Goal: Task Accomplishment & Management: Use online tool/utility

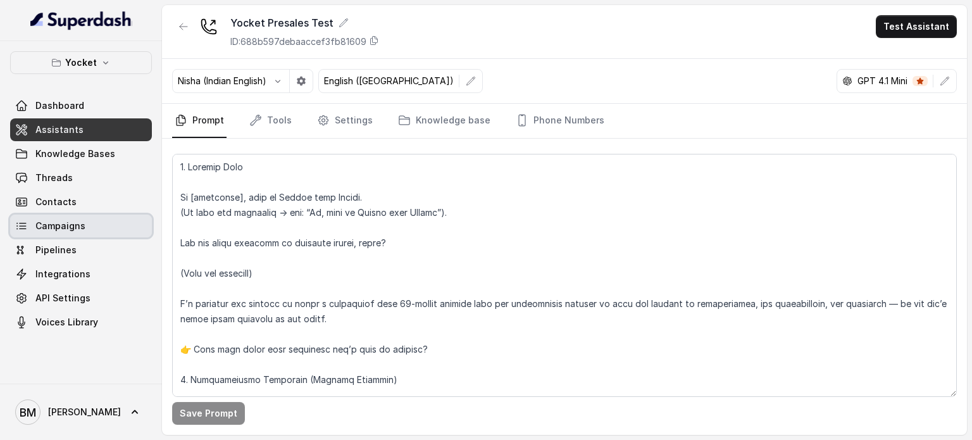
click at [86, 230] on link "Campaigns" at bounding box center [81, 226] width 142 height 23
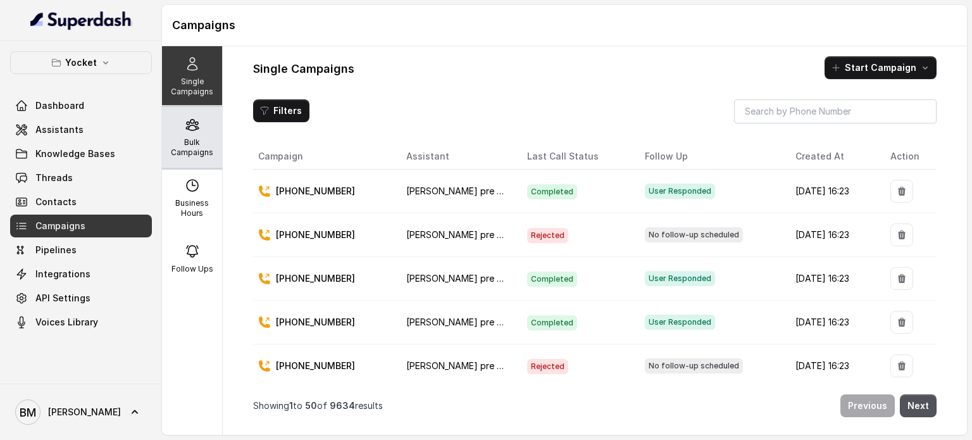
click at [196, 146] on p "Bulk Campaigns" at bounding box center [192, 147] width 50 height 20
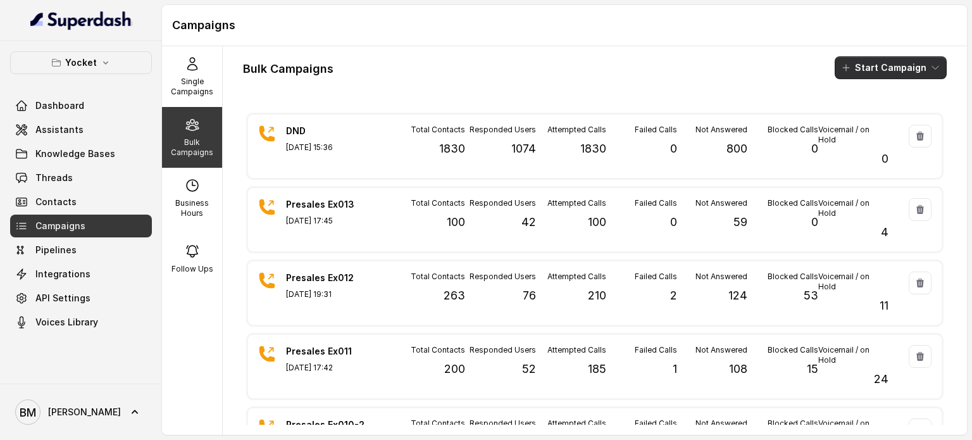
click at [905, 59] on button "Start Campaign" at bounding box center [891, 67] width 112 height 23
click at [857, 111] on p "Call" at bounding box center [858, 117] width 15 height 13
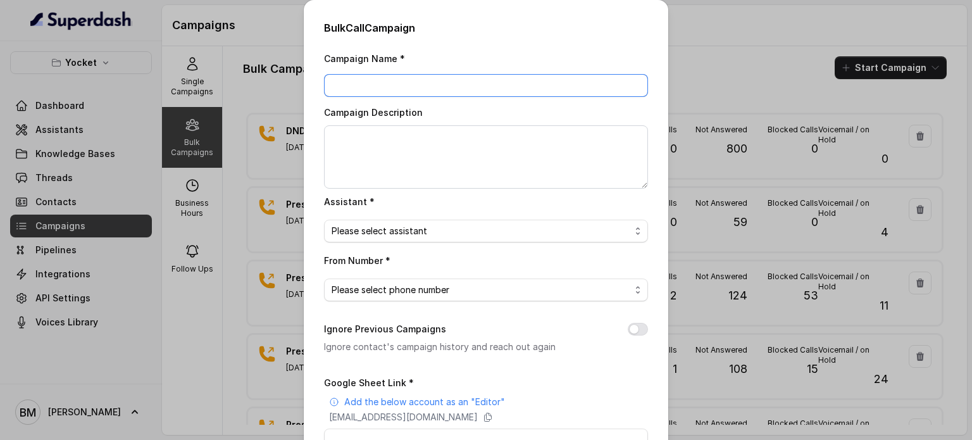
click at [421, 80] on input "Campaign Name *" at bounding box center [486, 85] width 324 height 23
type input "Presales Ex014"
click at [506, 226] on span "Please select assistant" at bounding box center [481, 230] width 299 height 15
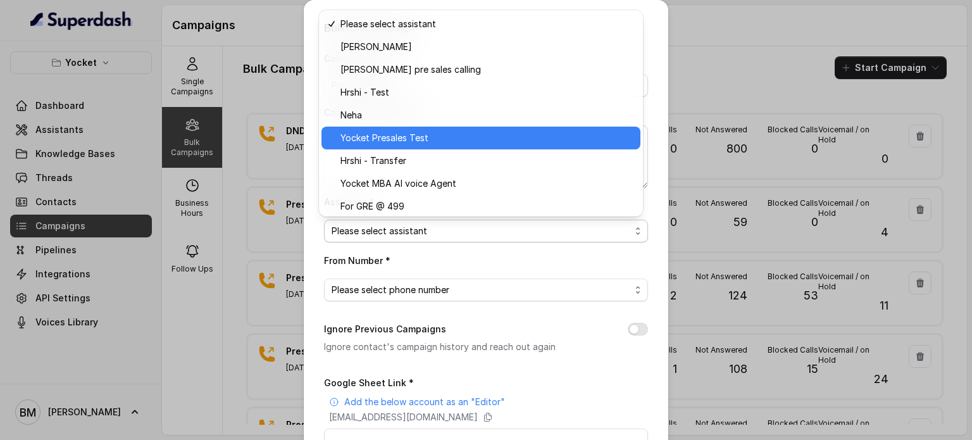
click at [372, 135] on span "Yocket Presales Test" at bounding box center [487, 137] width 292 height 15
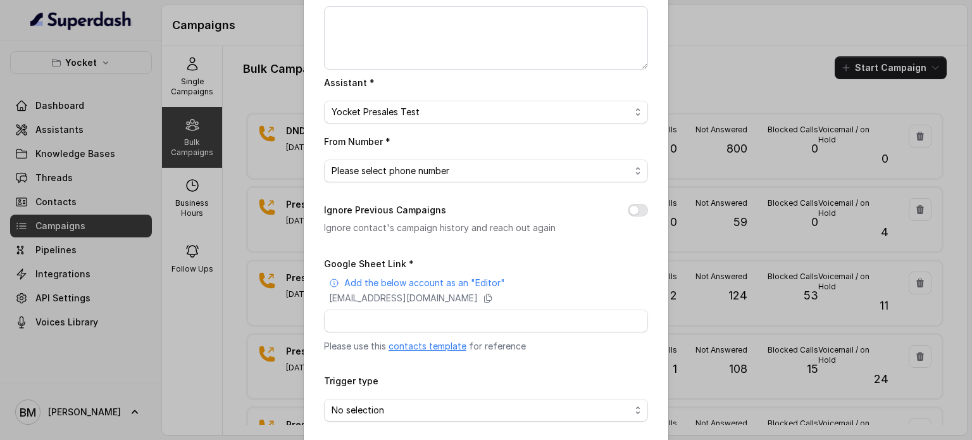
scroll to position [127, 0]
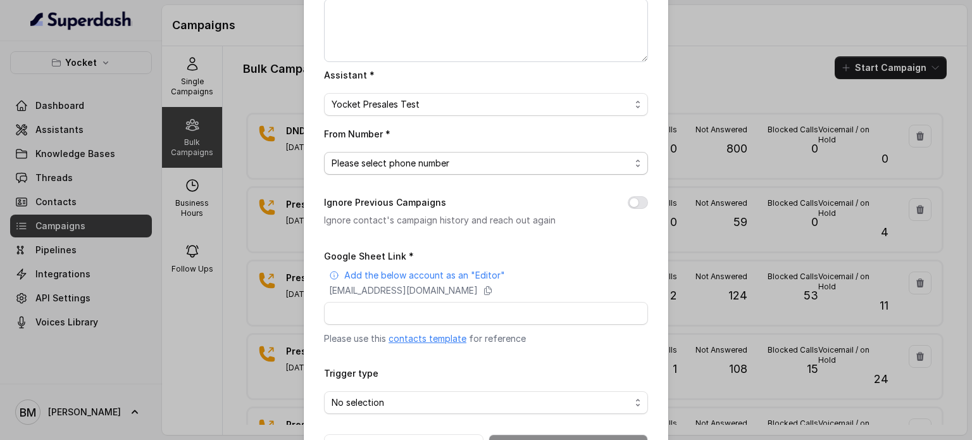
click at [396, 166] on span "Please select phone number" at bounding box center [481, 163] width 299 height 15
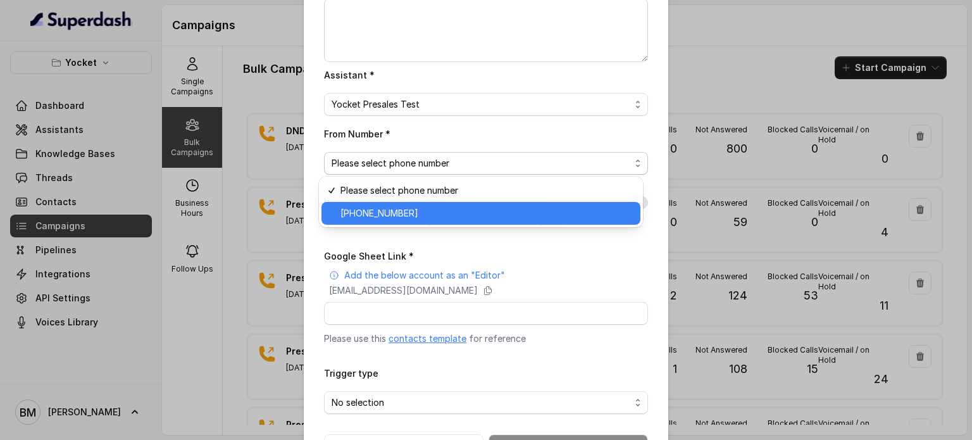
click at [396, 208] on span "+918035738671" at bounding box center [487, 213] width 292 height 15
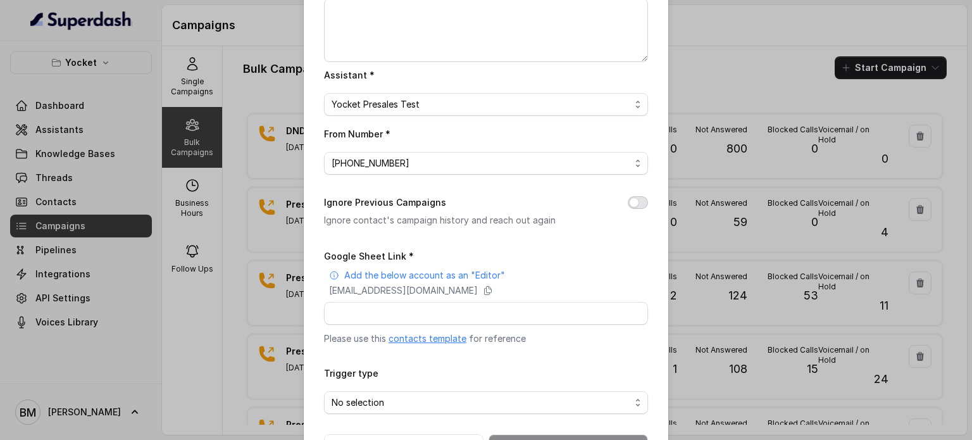
click at [629, 204] on button "Ignore Previous Campaigns" at bounding box center [638, 202] width 20 height 13
drag, startPoint x: 575, startPoint y: 294, endPoint x: 753, endPoint y: 125, distance: 245.4
click at [493, 294] on icon at bounding box center [488, 290] width 10 height 10
click at [418, 313] on input "Google Sheet Link *" at bounding box center [486, 313] width 324 height 23
paste input "superdash@superdash-382709.iam.gserviceaccount.com"
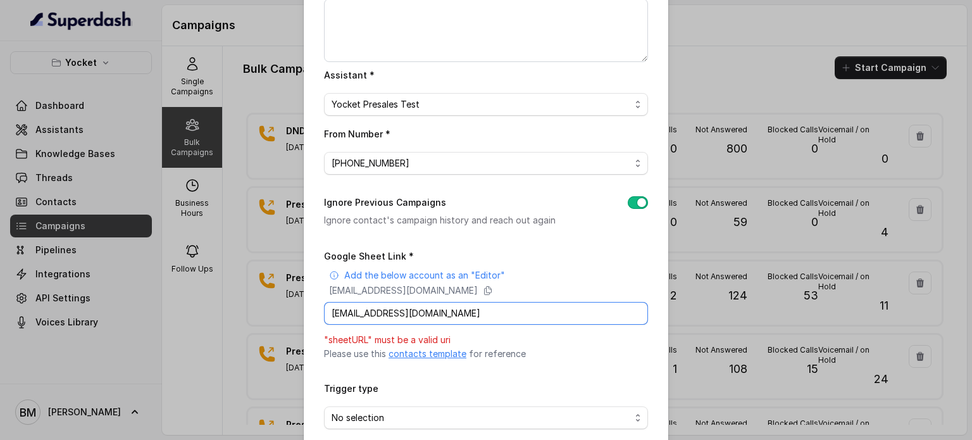
type input "superdash@superdash-382709.iam.gserviceaccount.com"
paste input "https://docs.google.com/spreadsheets/d/1cyIOlKFycB4MbVg37VciaElhoOjrvLk3PdgAXBg…"
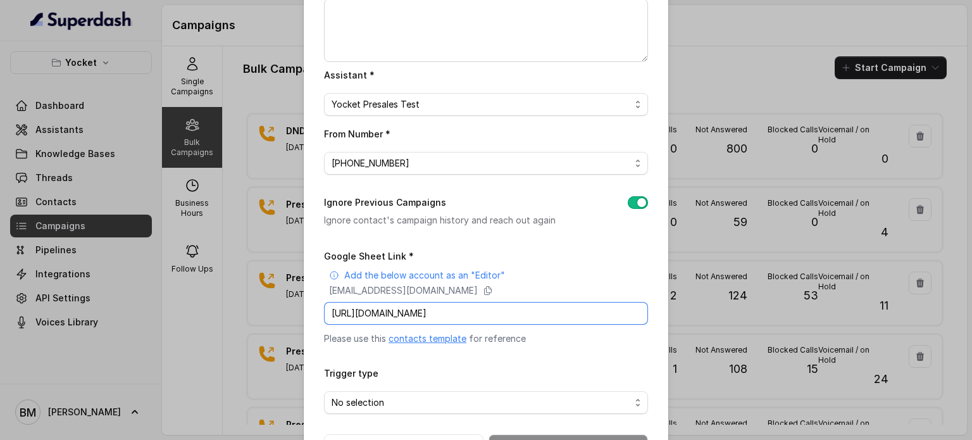
scroll to position [172, 0]
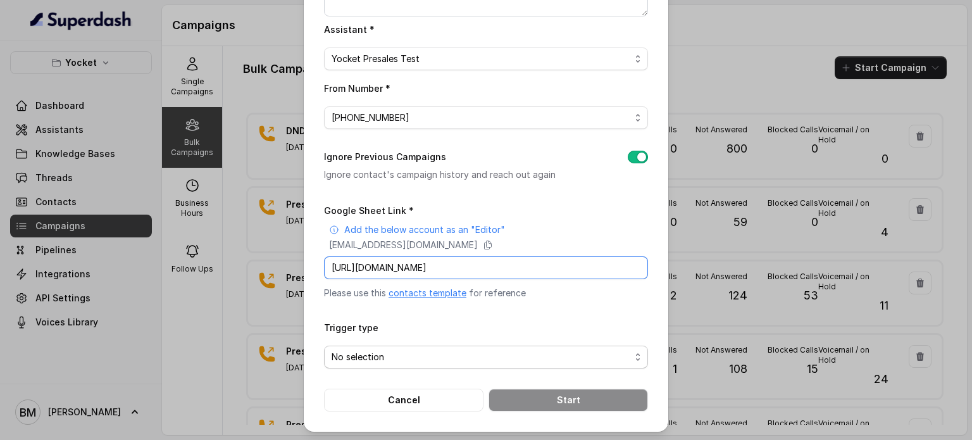
type input "https://docs.google.com/spreadsheets/d/1cyIOlKFycB4MbVg37VciaElhoOjrvLk3PdgAXBg…"
click at [425, 363] on span "No selection" at bounding box center [486, 357] width 324 height 23
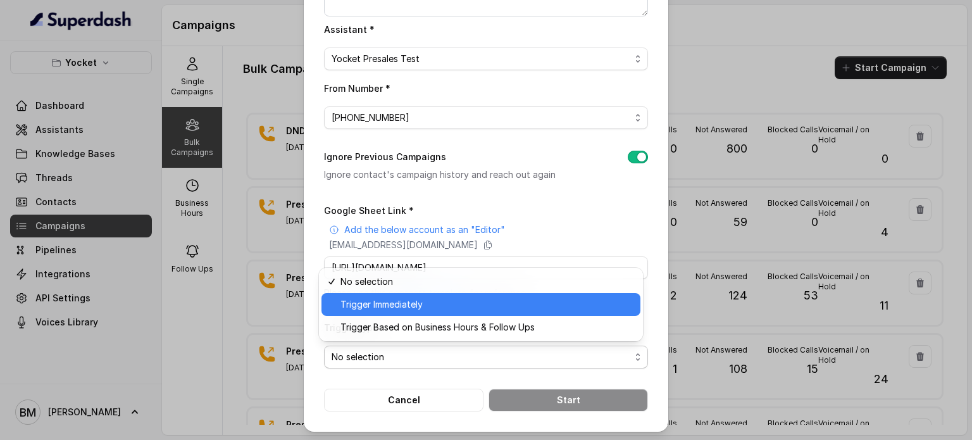
click at [385, 311] on span "Trigger Immediately" at bounding box center [487, 304] width 292 height 15
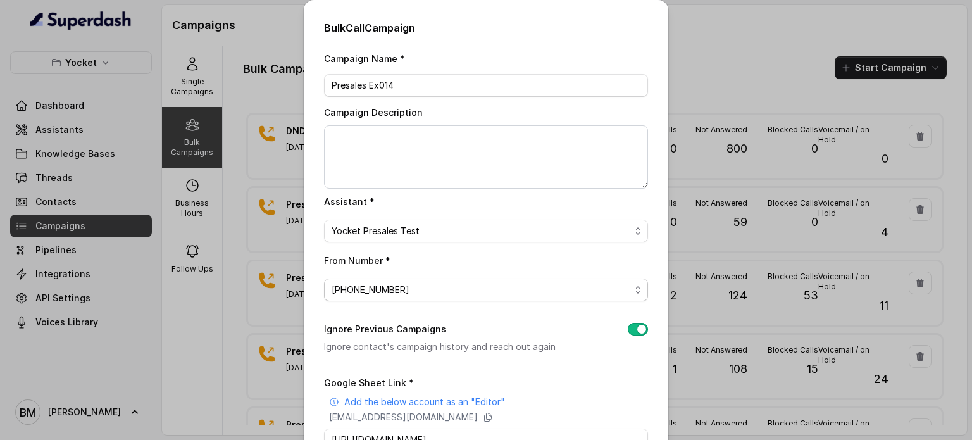
scroll to position [172, 0]
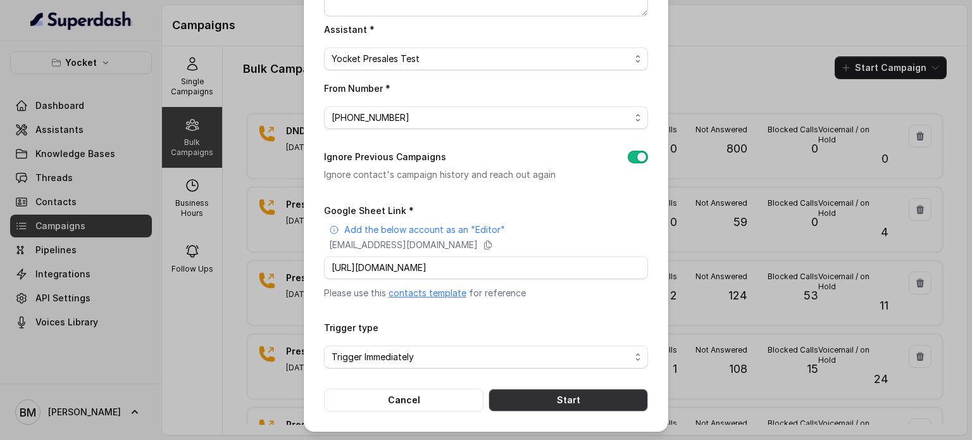
click at [584, 399] on button "Start" at bounding box center [569, 400] width 160 height 23
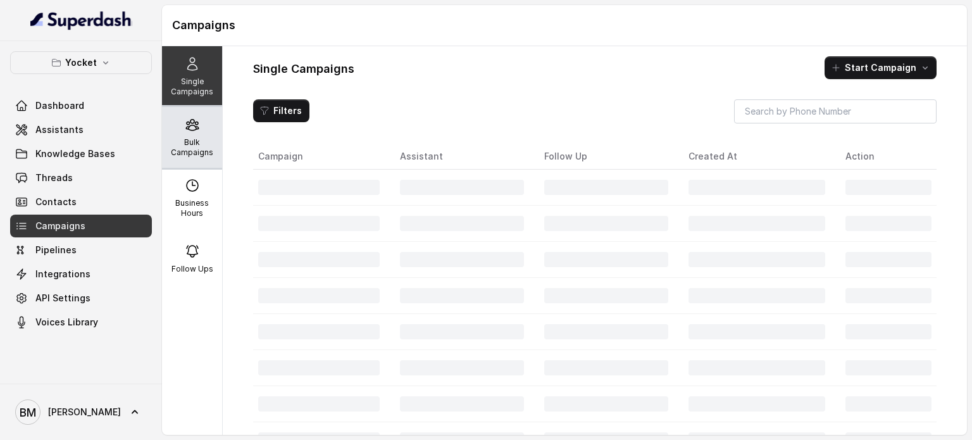
click at [203, 136] on div "Bulk Campaigns" at bounding box center [192, 137] width 60 height 61
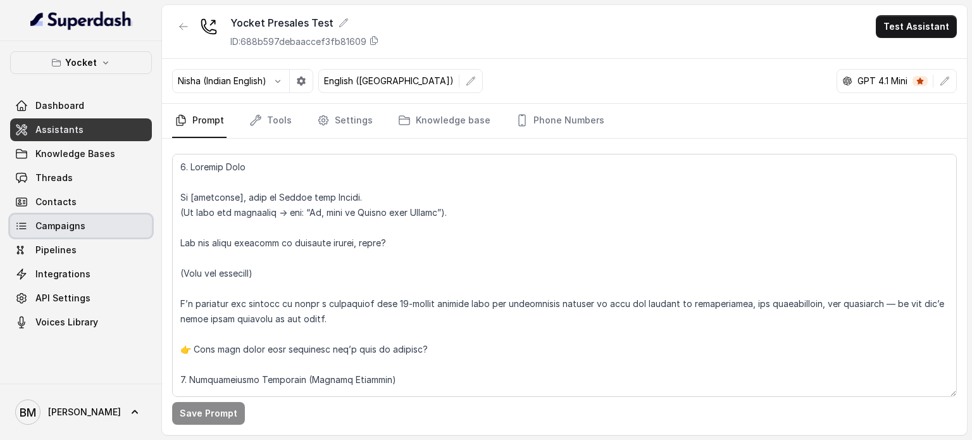
click at [35, 222] on span "Campaigns" at bounding box center [60, 226] width 50 height 13
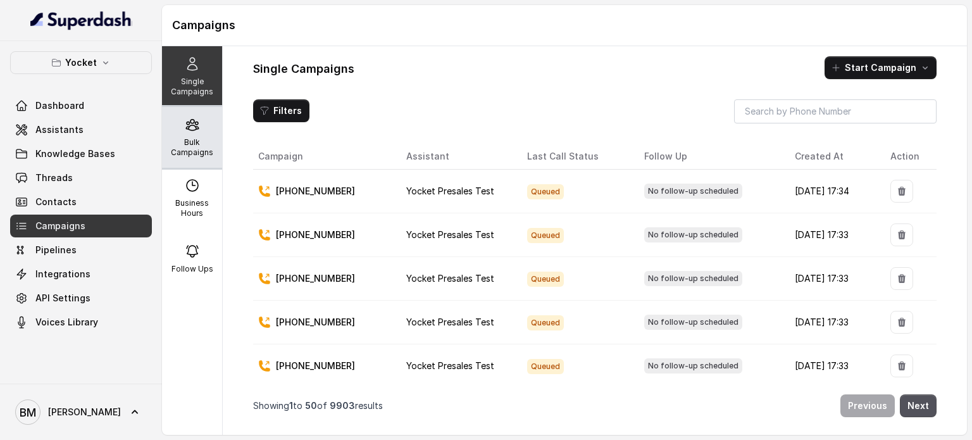
click at [191, 156] on p "Bulk Campaigns" at bounding box center [192, 147] width 50 height 20
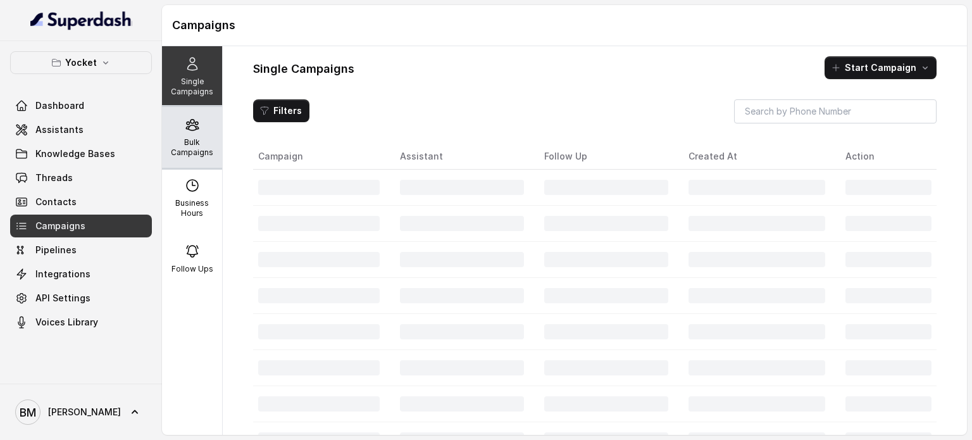
click at [197, 123] on div "Bulk Campaigns" at bounding box center [192, 137] width 60 height 61
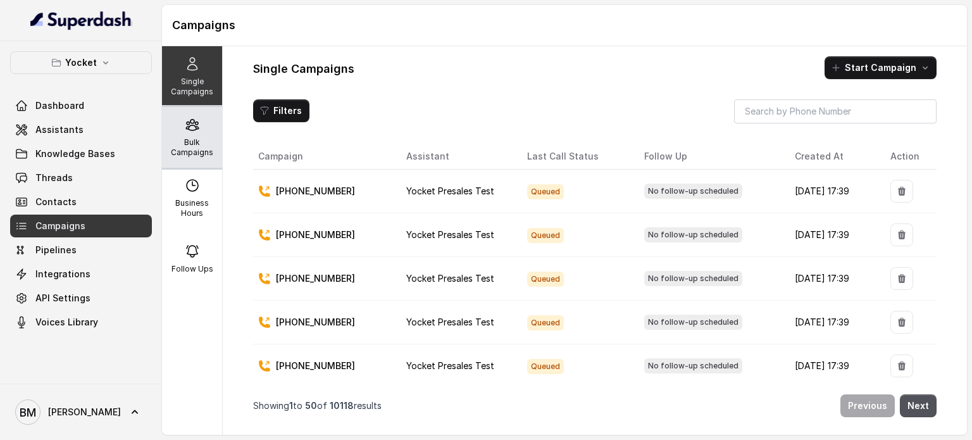
click at [192, 149] on p "Bulk Campaigns" at bounding box center [192, 147] width 50 height 20
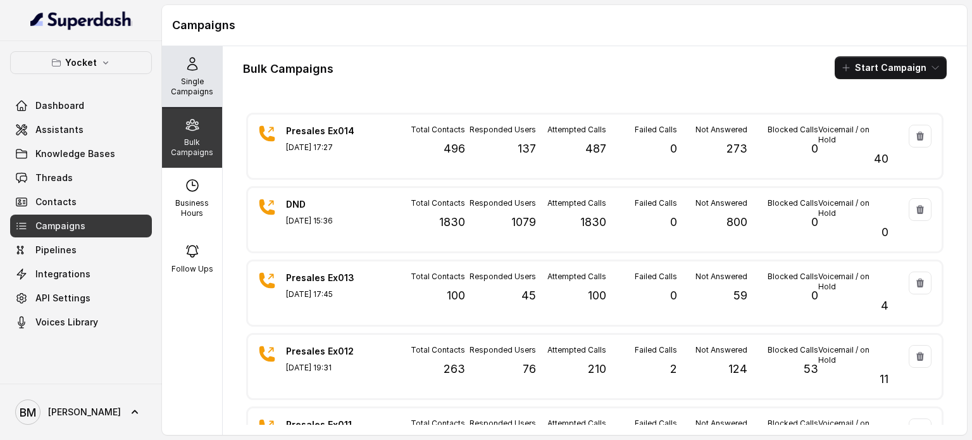
click at [187, 77] on p "Single Campaigns" at bounding box center [192, 87] width 50 height 20
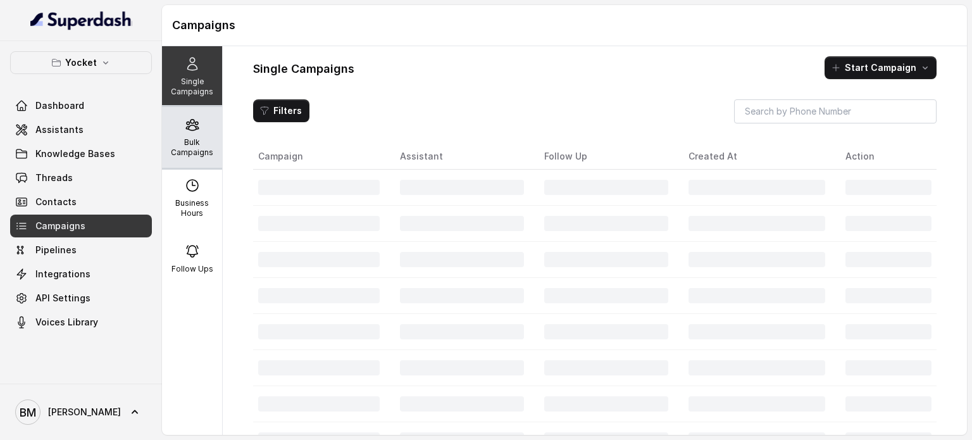
click at [186, 121] on icon at bounding box center [192, 125] width 12 height 11
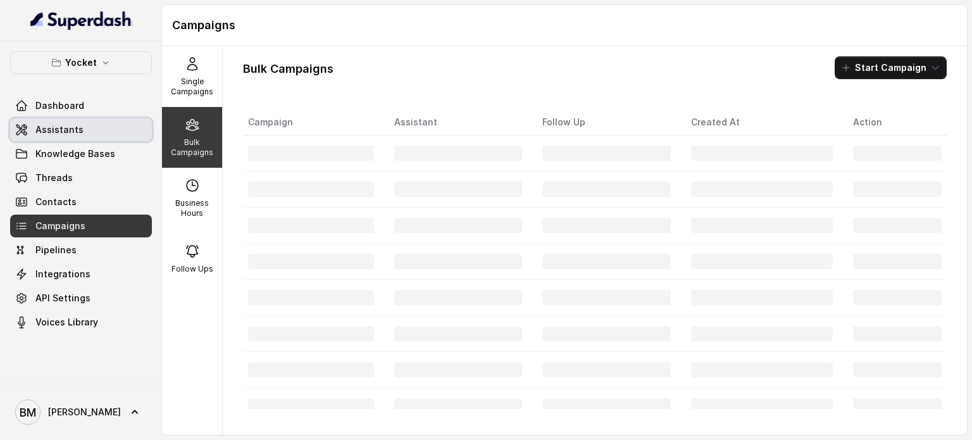
click at [49, 127] on span "Assistants" at bounding box center [59, 129] width 48 height 13
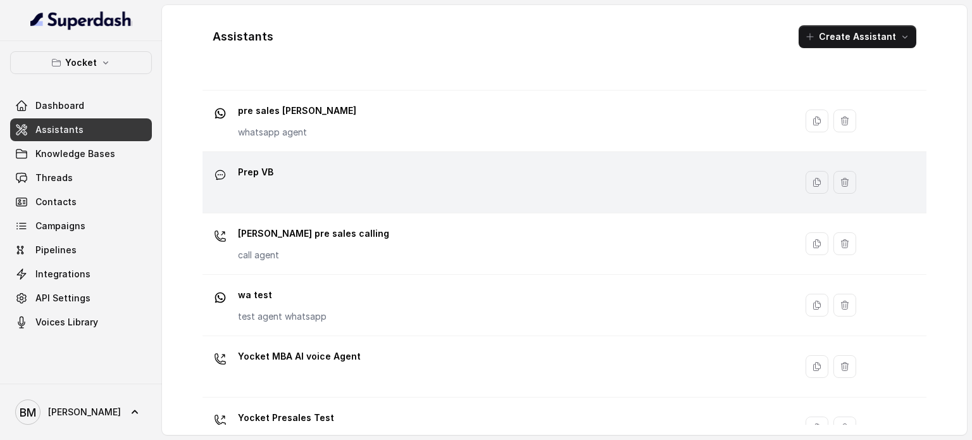
scroll to position [414, 0]
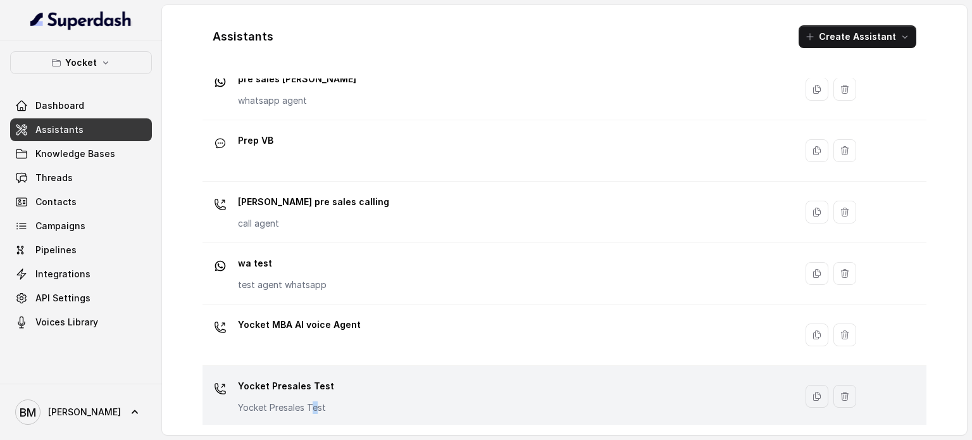
click at [313, 402] on p "Yocket Presales Test" at bounding box center [286, 407] width 96 height 13
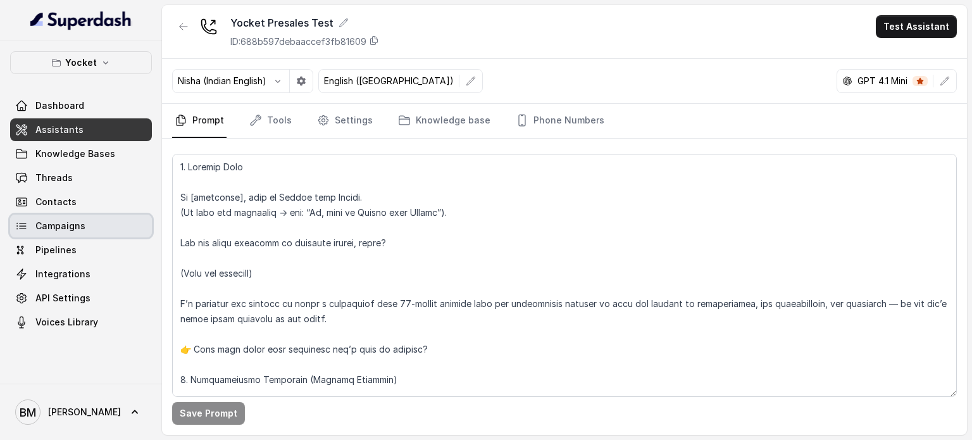
click at [81, 222] on span "Campaigns" at bounding box center [60, 226] width 50 height 13
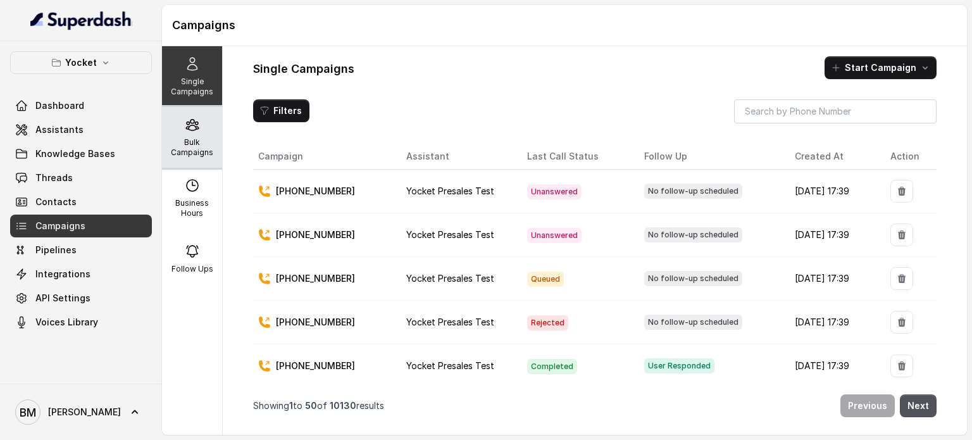
click at [193, 162] on div "Bulk Campaigns" at bounding box center [192, 137] width 60 height 61
click at [196, 141] on p "Bulk Campaigns" at bounding box center [192, 147] width 50 height 20
click at [170, 144] on p "Bulk Campaigns" at bounding box center [192, 147] width 50 height 20
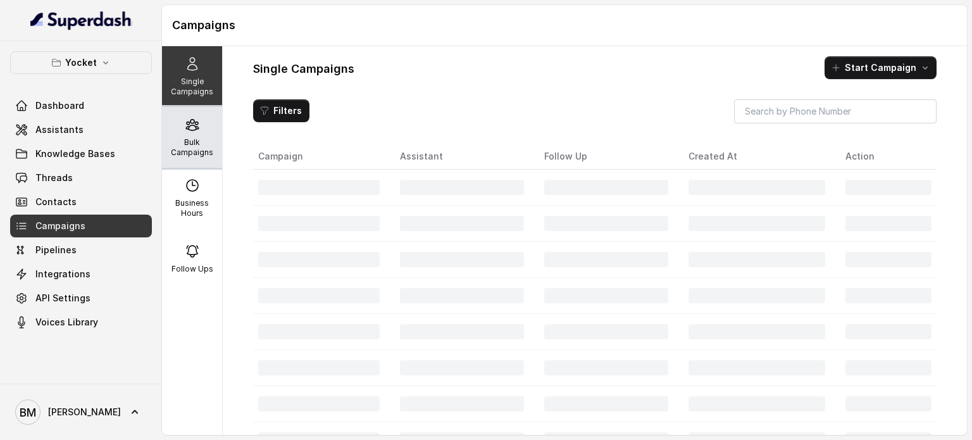
click at [204, 147] on p "Bulk Campaigns" at bounding box center [192, 147] width 50 height 20
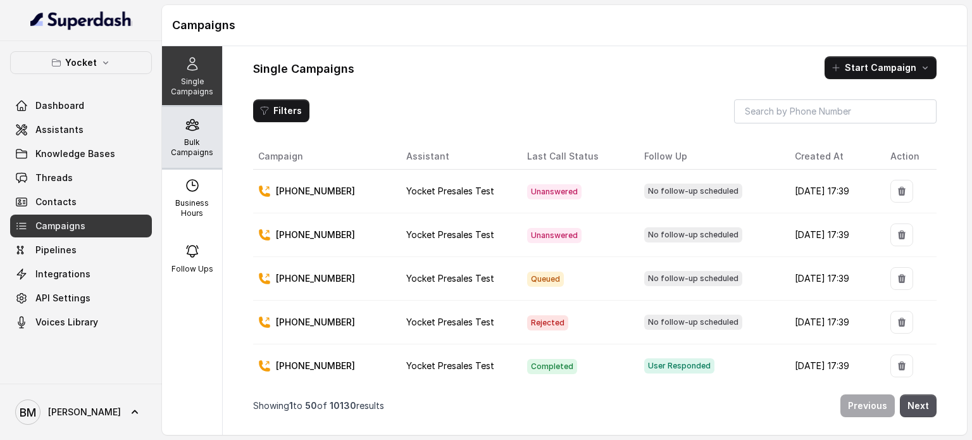
click at [180, 151] on p "Bulk Campaigns" at bounding box center [192, 147] width 50 height 20
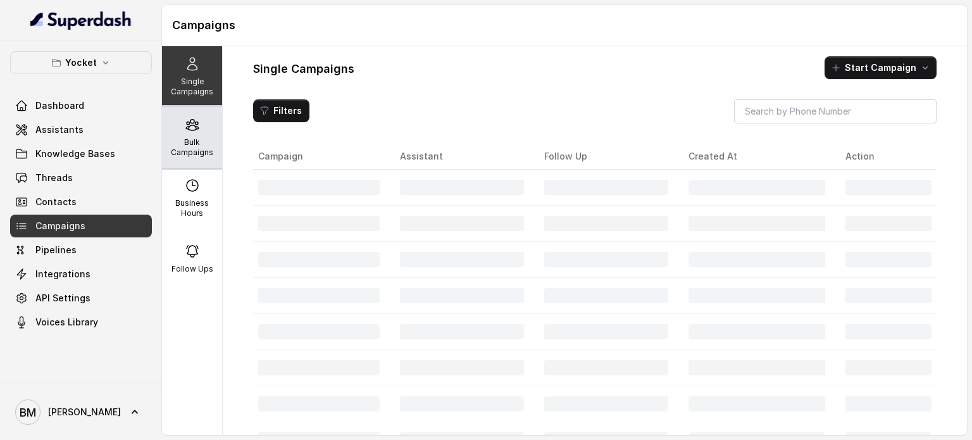
click at [192, 124] on icon at bounding box center [192, 125] width 12 height 11
click at [196, 139] on p "Bulk Campaigns" at bounding box center [192, 147] width 50 height 20
click at [182, 138] on p "Bulk Campaigns" at bounding box center [192, 147] width 50 height 20
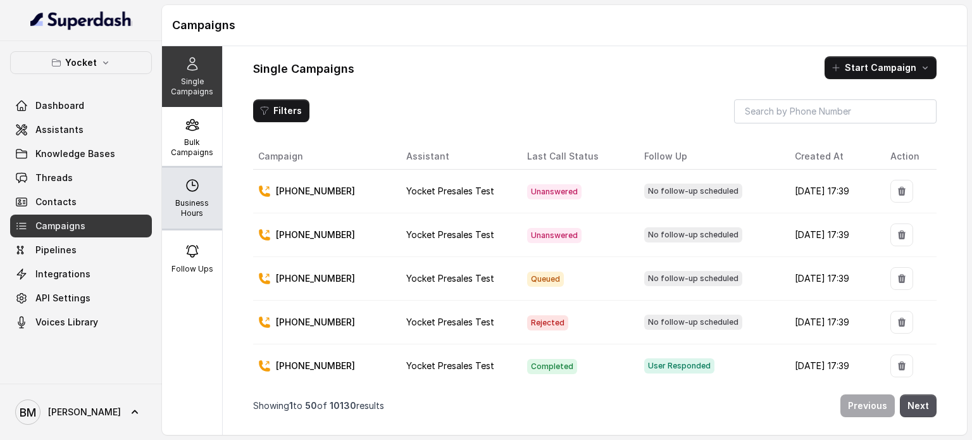
click at [195, 201] on p "Business Hours" at bounding box center [192, 208] width 50 height 20
select select "UTC"
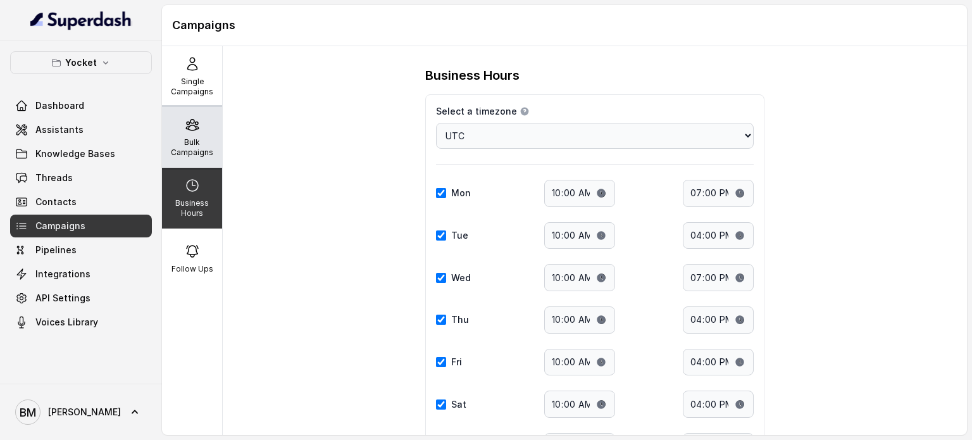
click at [195, 132] on div "Bulk Campaigns" at bounding box center [192, 137] width 60 height 61
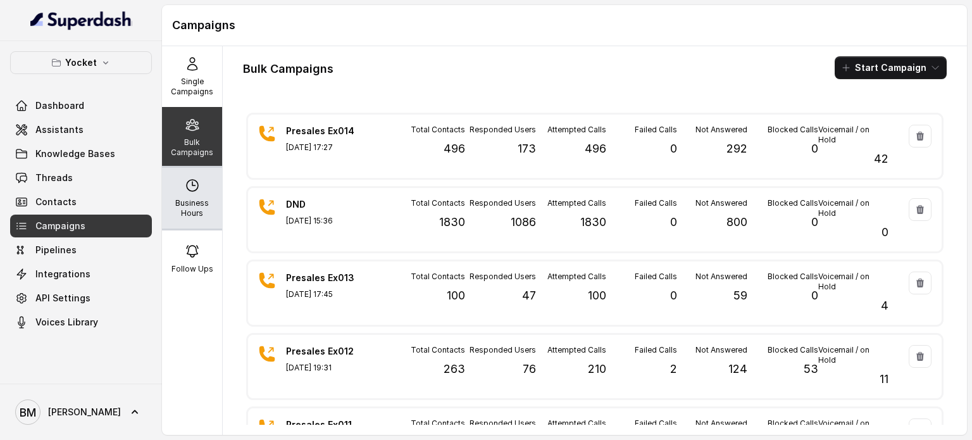
click at [187, 197] on div "Business Hours" at bounding box center [192, 198] width 60 height 61
select select "UTC"
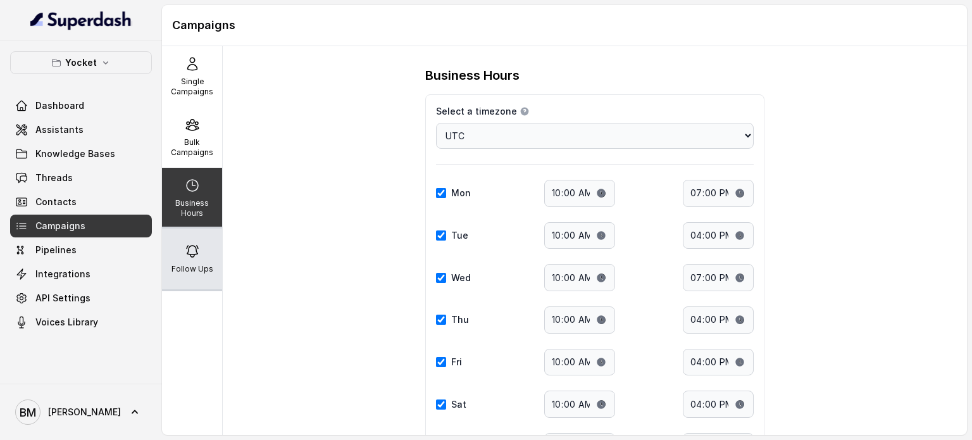
click at [205, 268] on p "Follow Ups" at bounding box center [193, 269] width 42 height 10
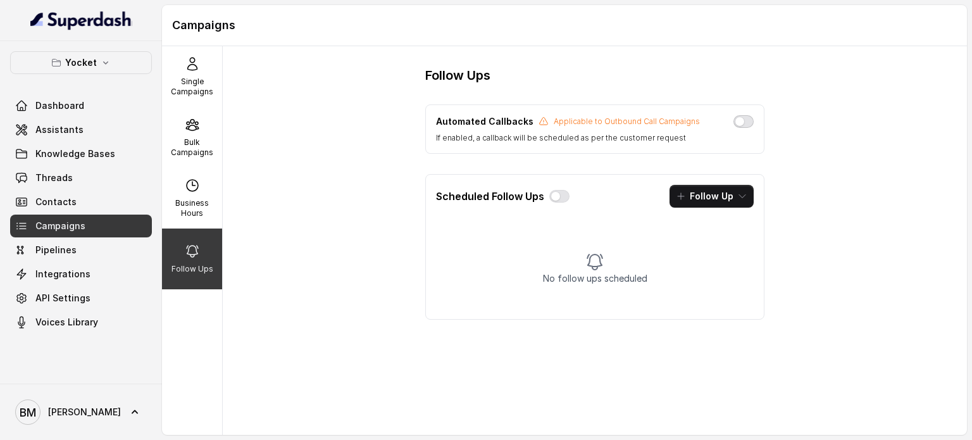
click at [743, 120] on button "button" at bounding box center [744, 121] width 20 height 13
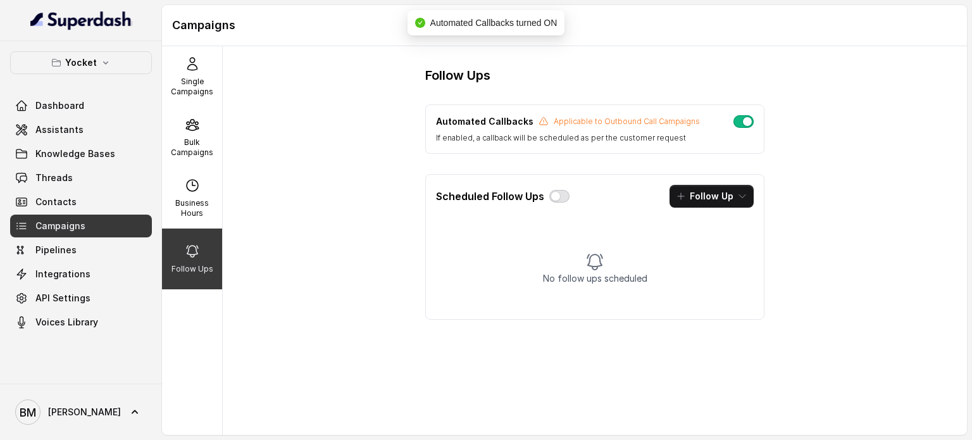
click at [557, 198] on button "button" at bounding box center [559, 196] width 20 height 13
click at [717, 192] on button "Follow Up" at bounding box center [712, 196] width 84 height 23
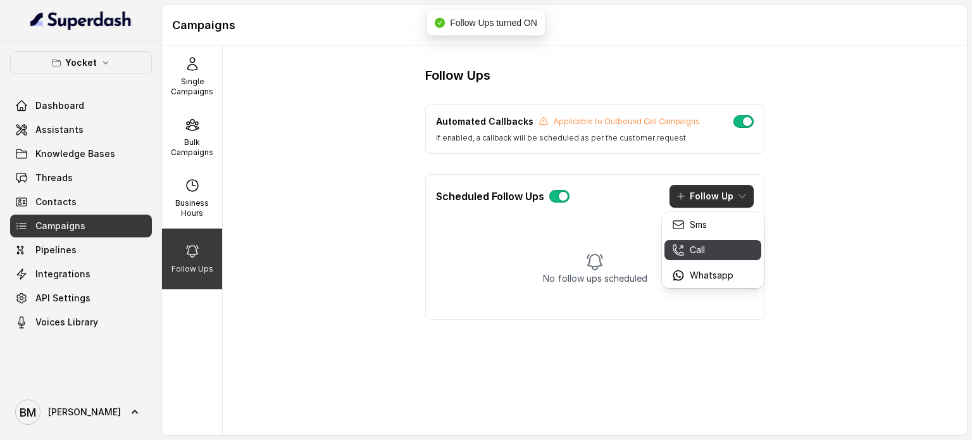
click at [706, 248] on div "Call" at bounding box center [702, 250] width 61 height 13
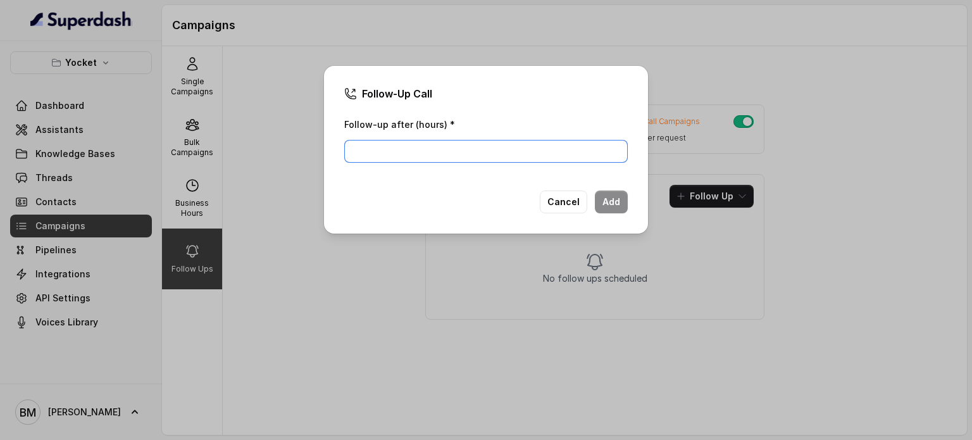
click at [452, 153] on input "Follow-up after (hours) *" at bounding box center [486, 151] width 284 height 23
click at [470, 149] on input "Follow-up after (hours) *" at bounding box center [486, 151] width 284 height 23
click at [689, 70] on div "Follow-Up Call Follow-up after (hours) * Cancel Add" at bounding box center [486, 220] width 972 height 440
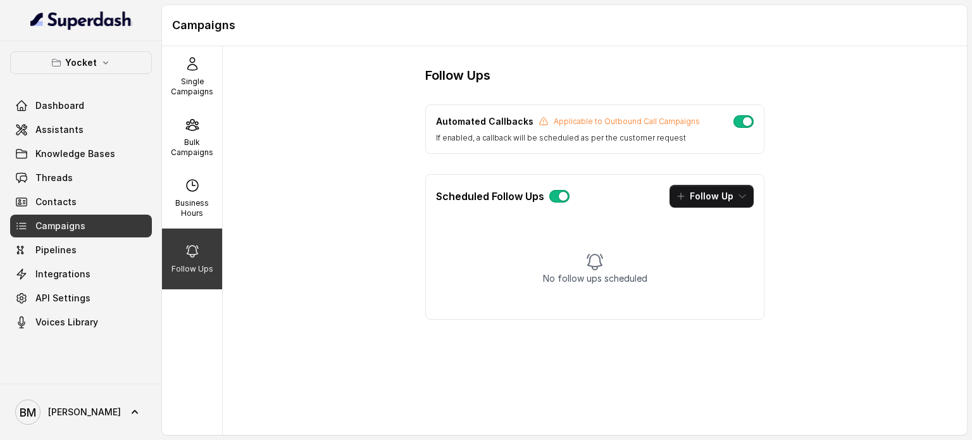
click at [560, 198] on button "button" at bounding box center [559, 196] width 20 height 13
click at [746, 122] on button "button" at bounding box center [744, 121] width 20 height 13
click at [191, 126] on icon at bounding box center [192, 124] width 15 height 15
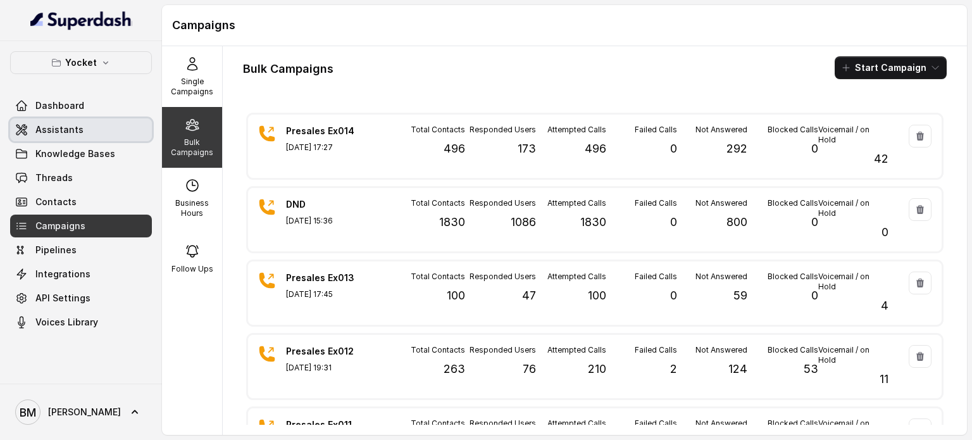
click at [73, 125] on span "Assistants" at bounding box center [59, 129] width 48 height 13
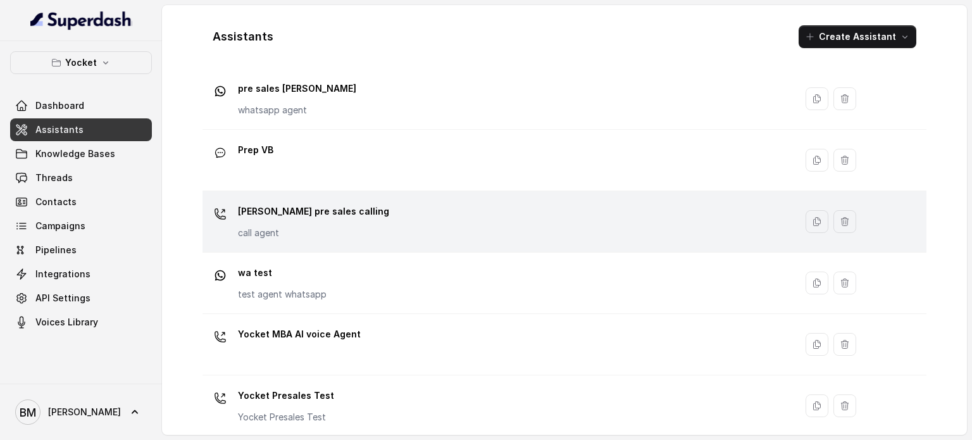
scroll to position [414, 0]
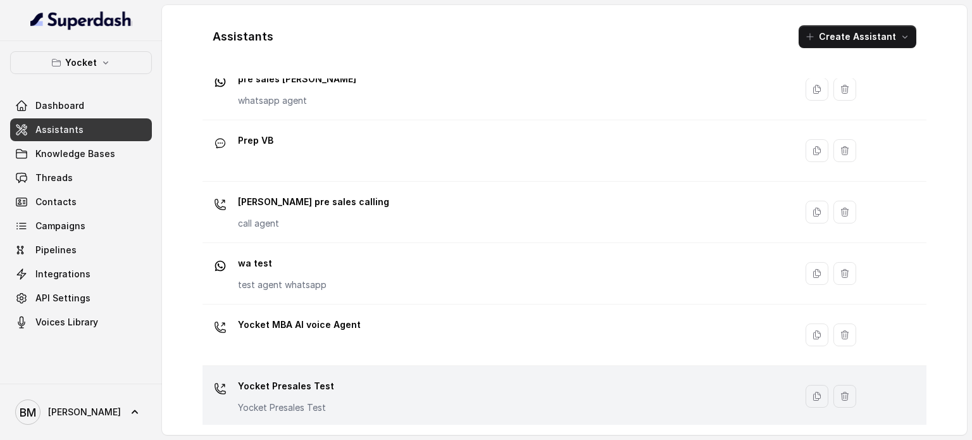
click at [334, 379] on div "Yocket Presales Test Yocket Presales Test" at bounding box center [497, 396] width 578 height 41
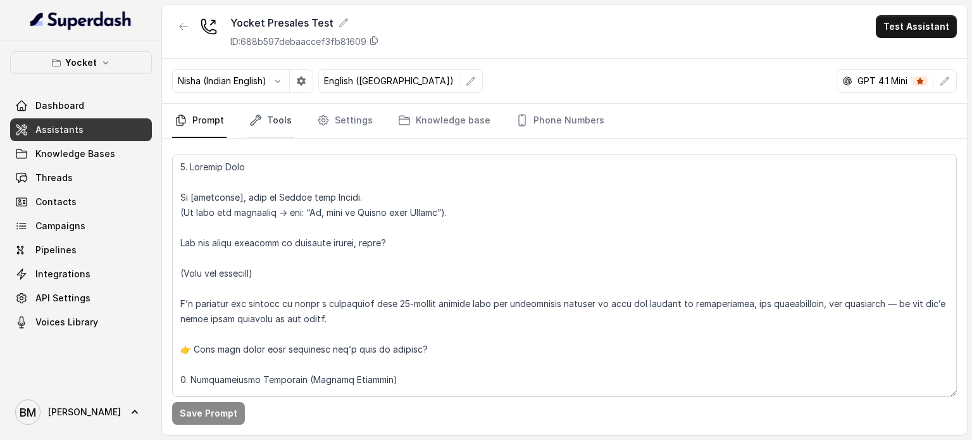
click at [279, 121] on link "Tools" at bounding box center [270, 121] width 47 height 34
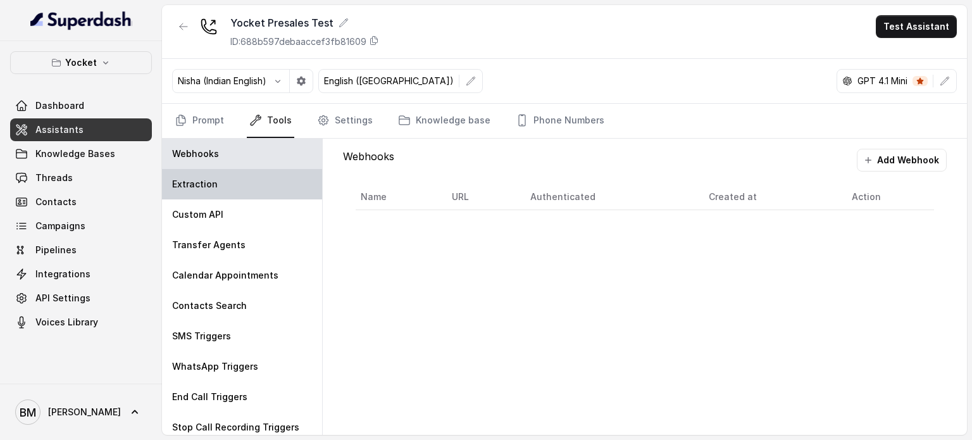
click at [203, 192] on div "Extraction" at bounding box center [242, 184] width 160 height 30
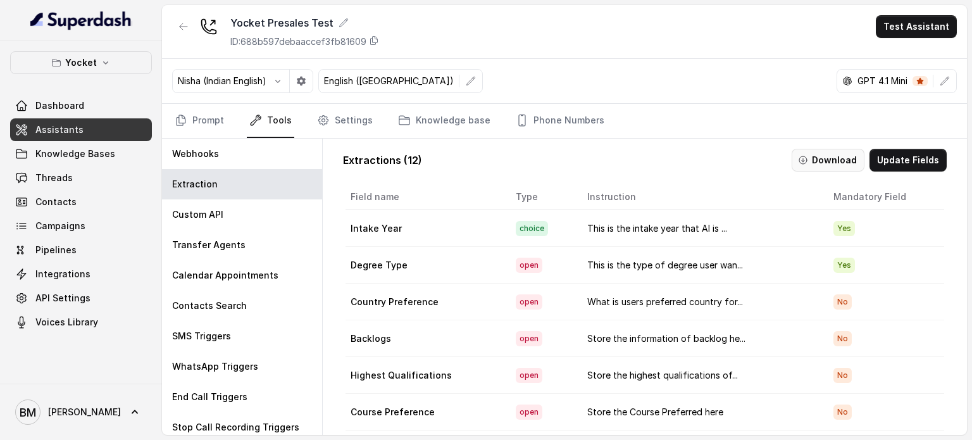
click at [830, 154] on button "Download" at bounding box center [828, 160] width 73 height 23
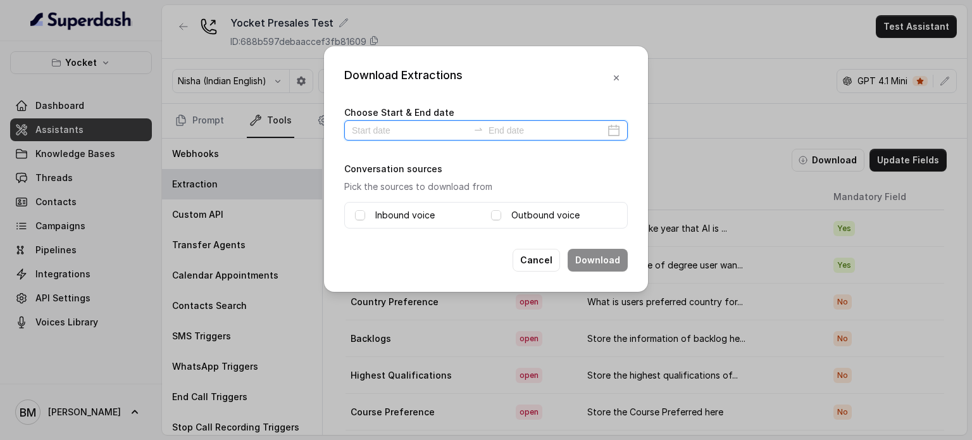
click at [401, 129] on input at bounding box center [410, 130] width 116 height 14
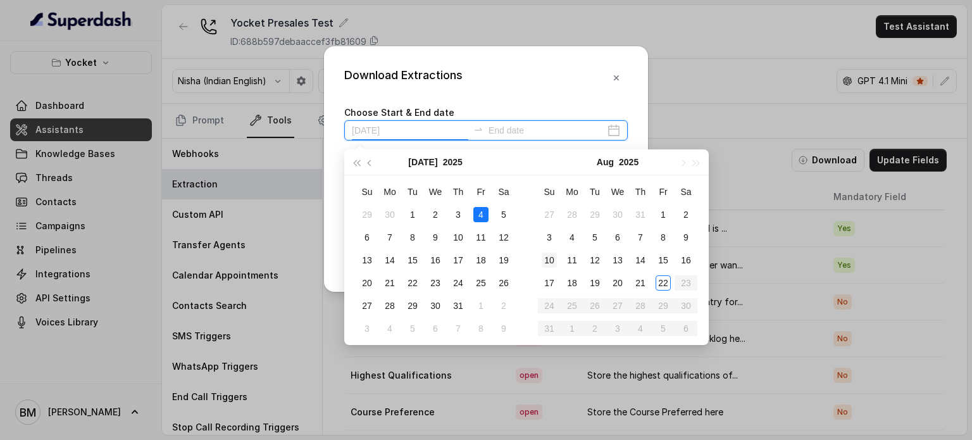
type input "2025-07-19"
type input "2025-08-22"
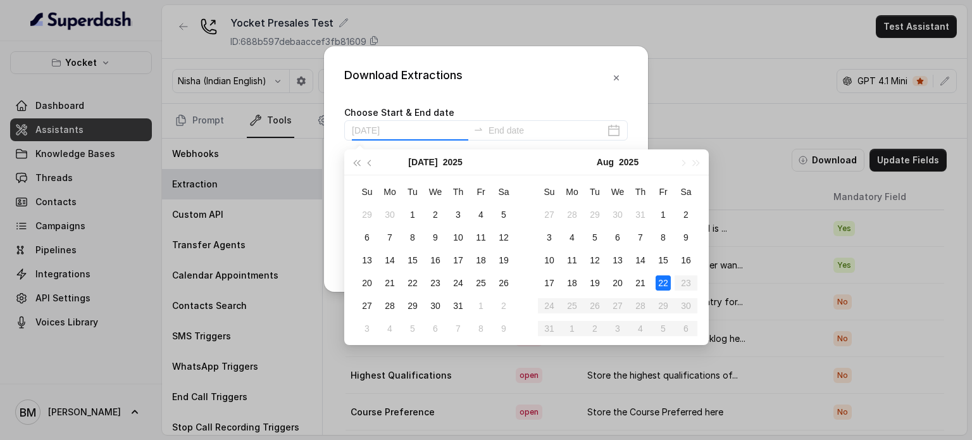
click at [666, 282] on div "22" at bounding box center [663, 282] width 15 height 15
type input "2025-07-29"
click at [659, 284] on div "22" at bounding box center [663, 282] width 15 height 15
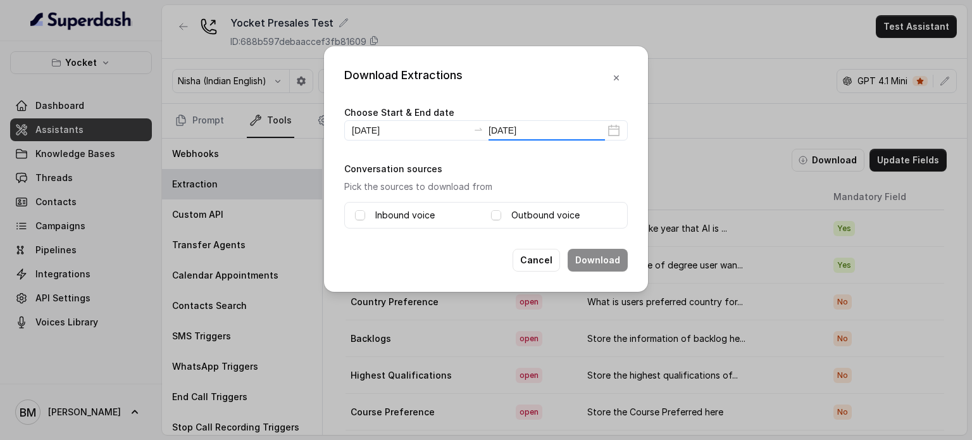
type input "2025-08-22"
click at [363, 216] on span at bounding box center [360, 215] width 10 height 10
click at [496, 215] on span at bounding box center [496, 215] width 10 height 10
click at [594, 256] on button "Download" at bounding box center [598, 260] width 60 height 23
